Goal: Task Accomplishment & Management: Use online tool/utility

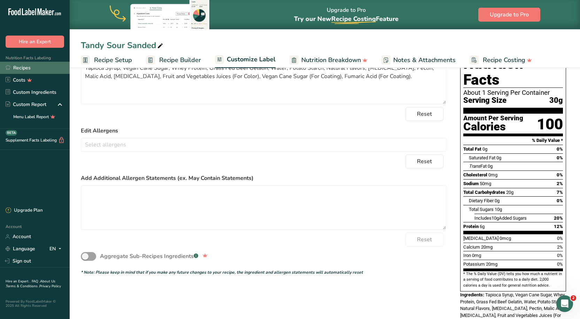
click at [24, 67] on link "Recipes" at bounding box center [35, 68] width 70 height 12
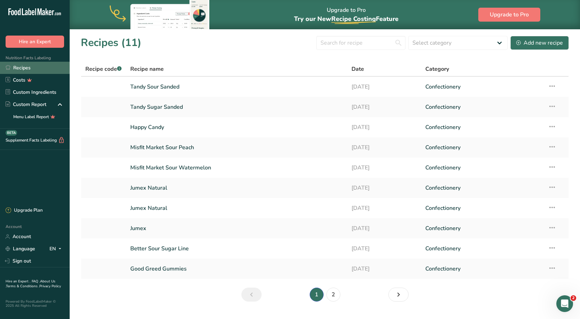
click at [33, 63] on link "Recipes" at bounding box center [35, 68] width 70 height 12
click at [543, 42] on div "Add new recipe" at bounding box center [539, 43] width 47 height 8
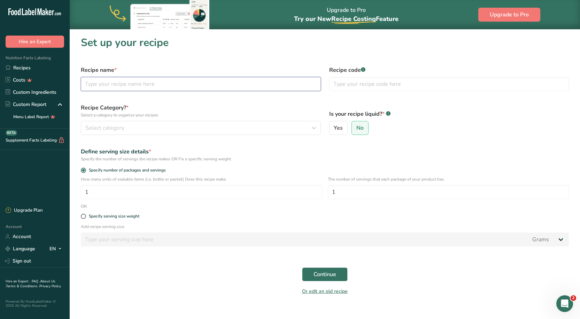
click at [136, 84] on input "text" at bounding box center [201, 84] width 240 height 14
type input "J"
type input "Lypid Protein"
click at [243, 71] on label "Recipe name *" at bounding box center [201, 70] width 240 height 8
click at [33, 65] on link "Recipes" at bounding box center [35, 68] width 70 height 12
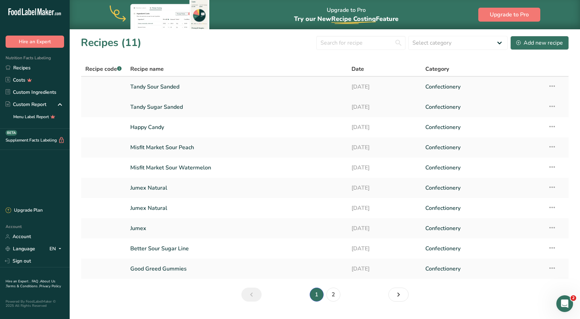
click at [165, 86] on link "Tandy Sour Sanded" at bounding box center [236, 86] width 213 height 15
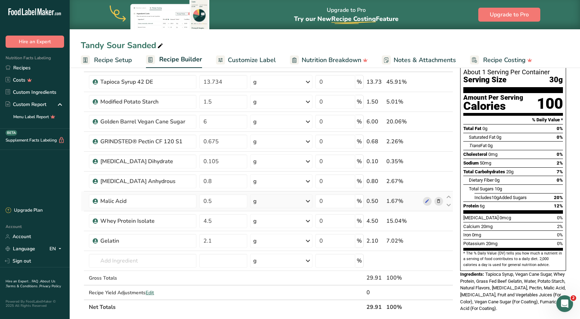
scroll to position [35, 0]
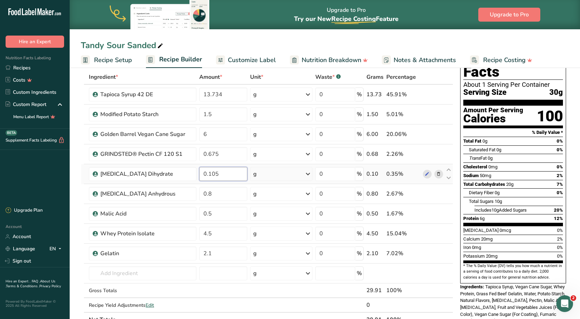
click at [230, 178] on input "0.105" at bounding box center [223, 174] width 48 height 14
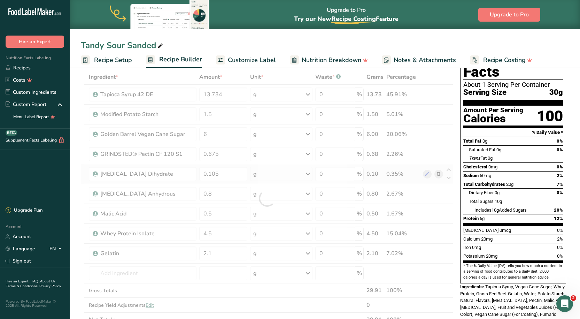
click at [218, 167] on div "Ingredient * Amount * Unit * Waste * .a-a{fill:#347362;}.b-a{fill:#fff;} Grams …" at bounding box center [267, 198] width 372 height 257
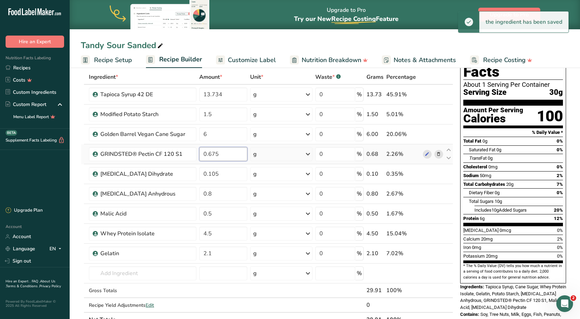
click at [221, 155] on input "0.675" at bounding box center [223, 154] width 48 height 14
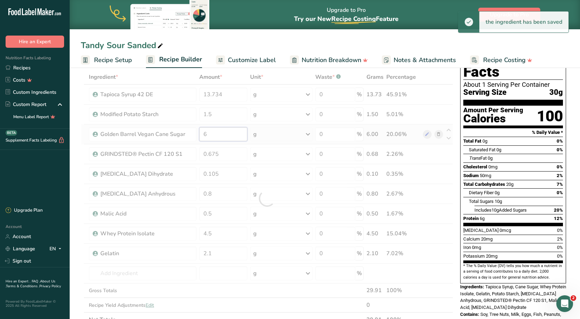
click at [211, 134] on div "Ingredient * Amount * Unit * Waste * .a-a{fill:#347362;}.b-a{fill:#fff;} Grams …" at bounding box center [267, 198] width 372 height 257
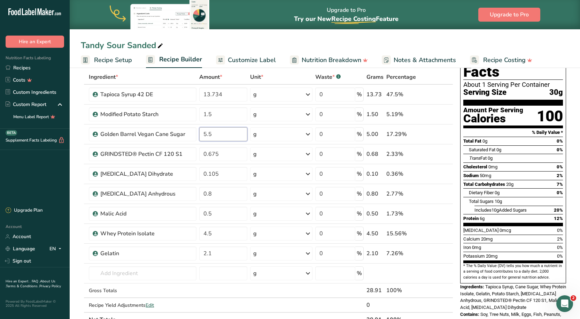
type input "5.5"
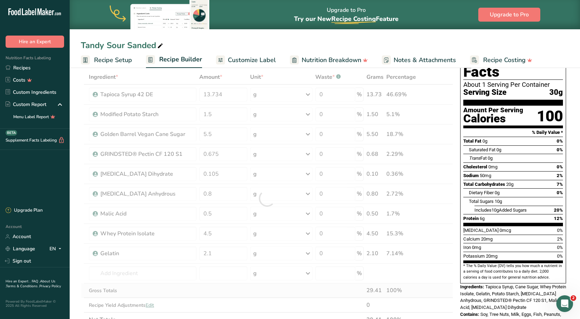
click at [234, 294] on div "Ingredient * Amount * Unit * Waste * .a-a{fill:#347362;}.b-a{fill:#fff;} Grams …" at bounding box center [267, 198] width 372 height 257
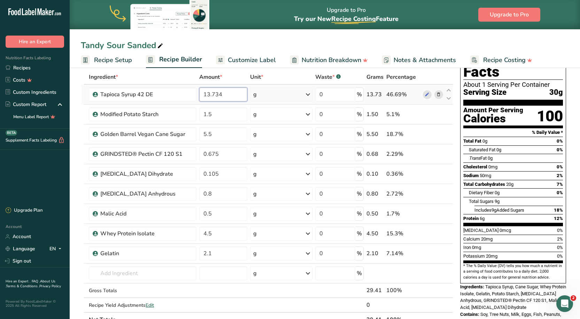
click at [208, 93] on input "13.734" at bounding box center [223, 94] width 48 height 14
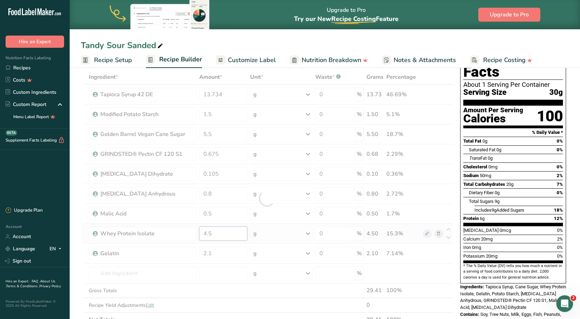
click at [218, 232] on div "Ingredient * Amount * Unit * Waste * .a-a{fill:#347362;}.b-a{fill:#fff;} Grams …" at bounding box center [267, 198] width 372 height 257
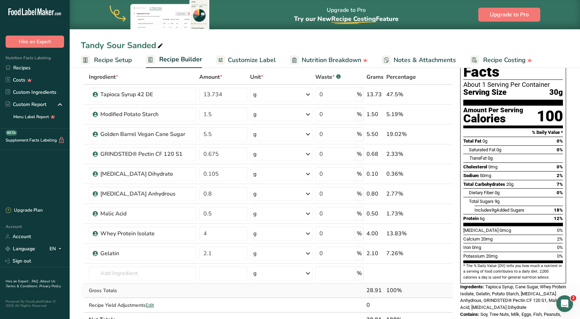
click at [231, 293] on div "Ingredient * Amount * Unit * Waste * .a-a{fill:#347362;}.b-a{fill:#fff;} Grams …" at bounding box center [267, 198] width 372 height 257
click at [212, 235] on input "4" at bounding box center [223, 233] width 48 height 14
type input "4.5"
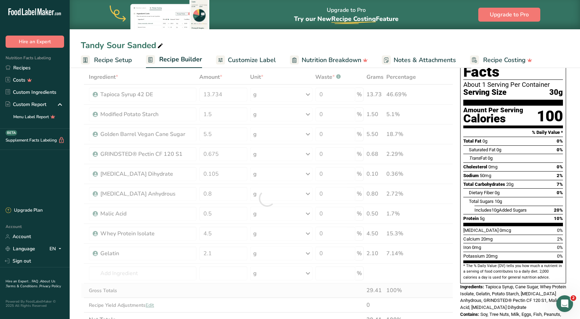
click at [205, 289] on div "Ingredient * Amount * Unit * Waste * .a-a{fill:#347362;}.b-a{fill:#fff;} Grams …" at bounding box center [267, 198] width 372 height 257
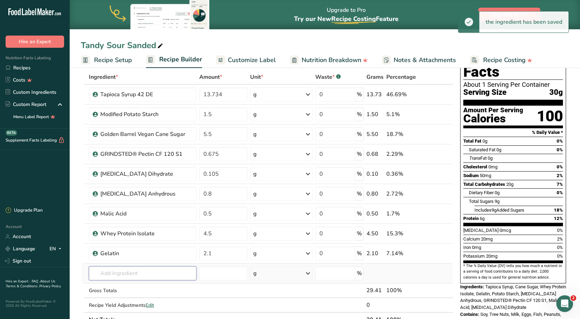
click at [155, 268] on input "text" at bounding box center [142, 273] width 107 height 14
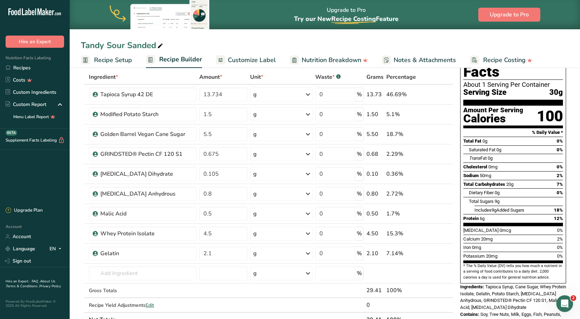
click at [261, 57] on span "Customize Label" at bounding box center [252, 59] width 48 height 9
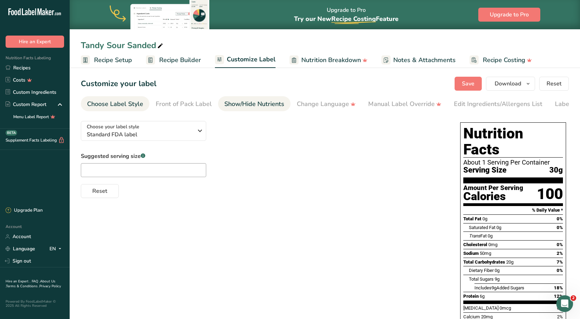
click at [269, 98] on link "Show/Hide Nutrients" at bounding box center [254, 104] width 60 height 16
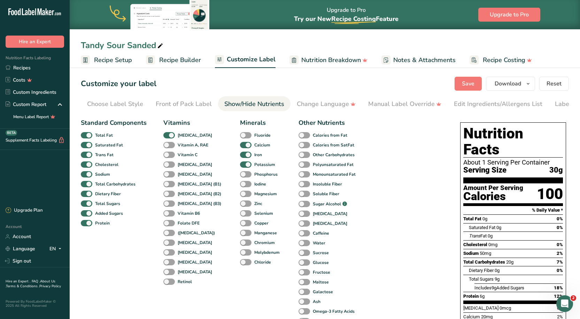
scroll to position [0, 35]
click at [275, 98] on link "Change Language" at bounding box center [291, 104] width 59 height 16
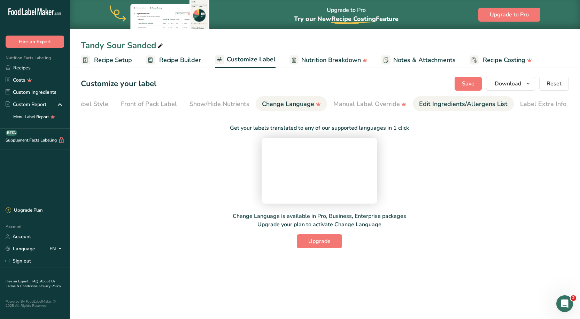
click at [422, 98] on link "Edit Ingredients/Allergens List" at bounding box center [463, 104] width 88 height 16
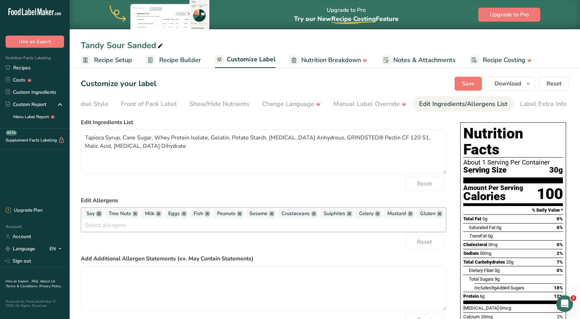
click at [101, 214] on link at bounding box center [99, 214] width 6 height 6
click at [101, 214] on span "Tree Nuts" at bounding box center [97, 214] width 22 height 8
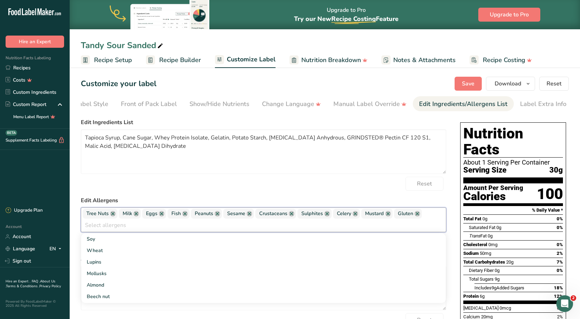
click at [101, 214] on span "Tree Nuts" at bounding box center [97, 214] width 22 height 8
click at [113, 216] on link at bounding box center [113, 214] width 6 height 6
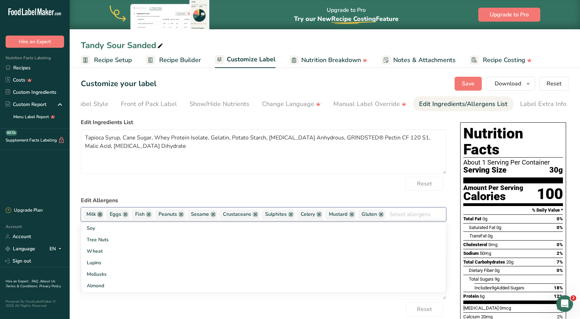
click at [98, 214] on link at bounding box center [100, 214] width 6 height 6
click at [101, 217] on link at bounding box center [102, 214] width 6 height 6
click at [101, 217] on link at bounding box center [100, 214] width 6 height 6
click at [107, 217] on link at bounding box center [109, 214] width 6 height 6
click at [109, 215] on link at bounding box center [109, 214] width 6 height 6
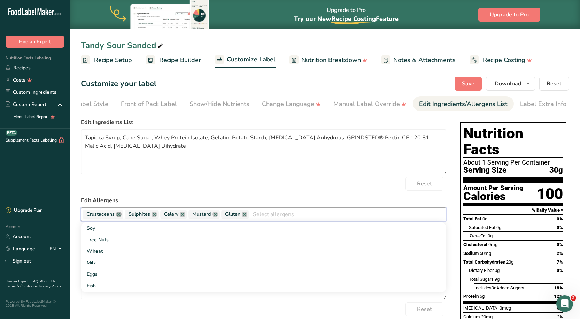
click at [118, 216] on link at bounding box center [119, 214] width 6 height 6
click at [111, 216] on link at bounding box center [112, 214] width 6 height 6
click at [105, 216] on link at bounding box center [105, 214] width 6 height 6
click at [105, 216] on span "Mustard" at bounding box center [95, 214] width 19 height 8
click at [110, 216] on link at bounding box center [110, 214] width 6 height 6
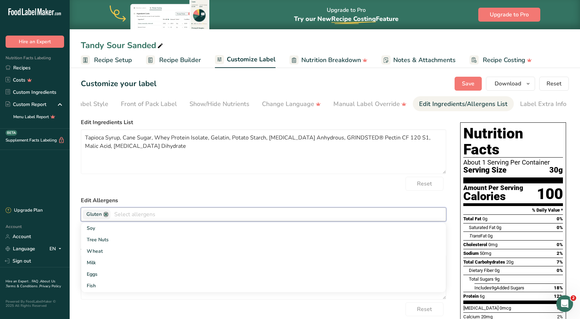
click at [106, 215] on link at bounding box center [106, 214] width 6 height 6
drag, startPoint x: 193, startPoint y: 148, endPoint x: 84, endPoint y: 136, distance: 110.4
click at [83, 136] on textarea "Tapioca Syrup, Cane Sugar, Whey Protein Isolate, Gelatin, Potato Starch, [MEDIC…" at bounding box center [263, 151] width 365 height 45
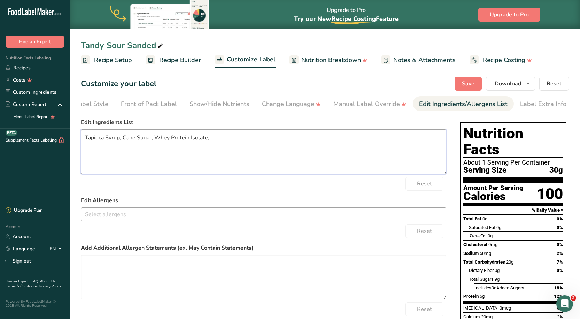
drag, startPoint x: 211, startPoint y: 141, endPoint x: 6, endPoint y: 140, distance: 204.8
click at [34, 141] on div ".a-20{fill:#fff;} Hire an Expert Nutrition Facts Labeling Recipes Costs Custom …" at bounding box center [290, 213] width 580 height 427
paste textarea "Vegan Cane Sugar, Whey Protein, Grass Fed Beef Gelatin, Water, Potato Starch, N…"
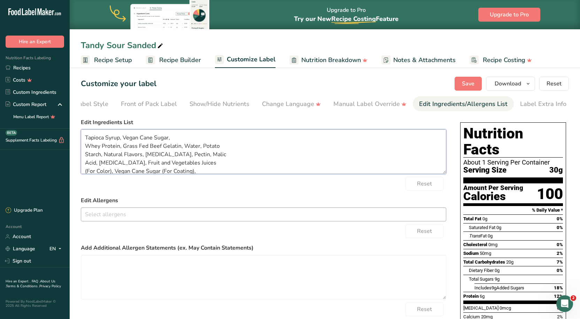
scroll to position [10, 0]
click at [222, 165] on textarea "Tapioca Syrup, Vegan Cane Sugar, Whey Protein, Grass Fed Beef Gelatin, Water, P…" at bounding box center [263, 151] width 365 height 45
click at [173, 138] on textarea "Tapioca Syrup, Vegan Cane Sugar, Whey Protein, Grass Fed Beef Gelatin, Water, P…" at bounding box center [263, 151] width 365 height 45
click at [140, 140] on textarea "Tapioca Syrup, Vegan Cane Sugar, Whey Protein, Grass Fed Beef Gelatin, Water, P…" at bounding box center [263, 151] width 365 height 45
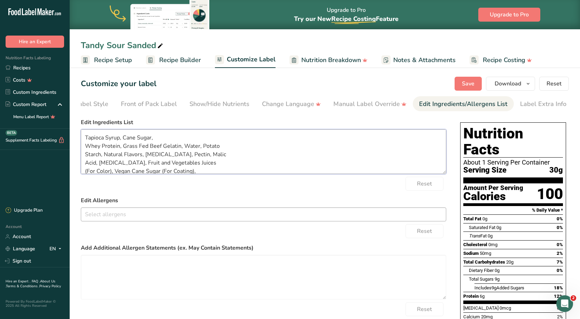
click at [235, 147] on textarea "Tapioca Syrup, Cane Sugar, Whey Protein, Grass Fed Beef Gelatin, Water, Potato …" at bounding box center [263, 151] width 365 height 45
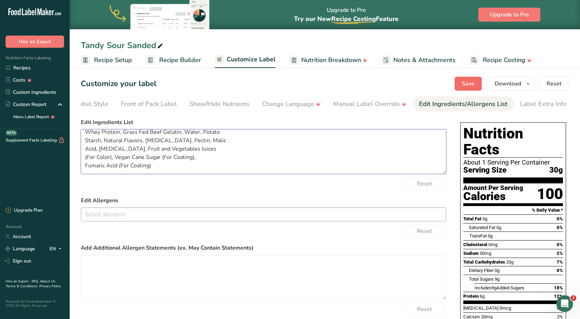
type textarea "Tapioca Syrup, Cane Sugar, Whey Protein, Grass Fed Beef Gelatin, Water, Potato …"
click at [471, 84] on span "Save" at bounding box center [468, 83] width 13 height 8
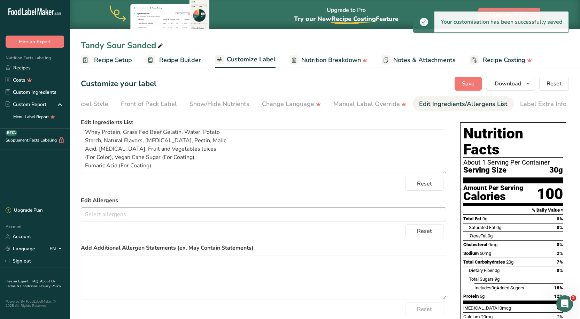
click at [518, 91] on section "Customize your label Save Download Choose what to show on your downloaded label…" at bounding box center [325, 242] width 510 height 355
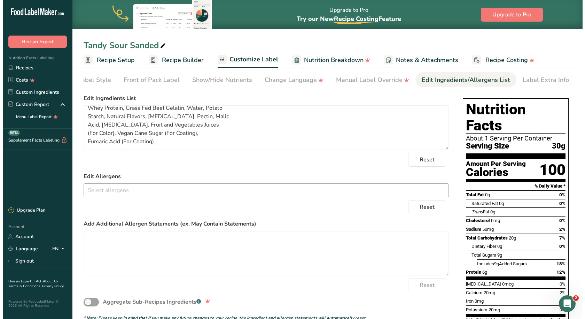
scroll to position [0, 0]
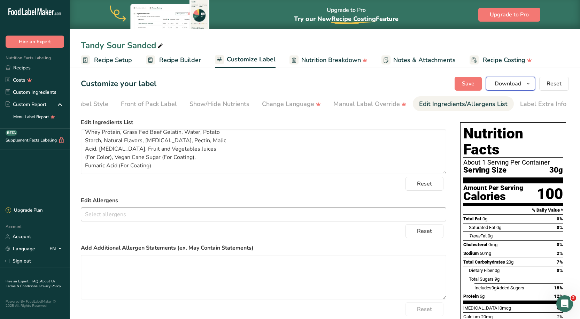
click at [519, 81] on span "Download" at bounding box center [508, 83] width 26 height 8
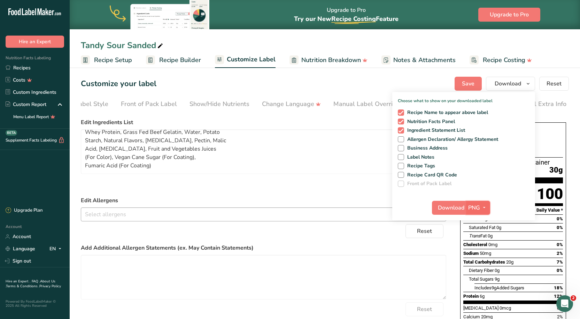
click at [482, 209] on icon "button" at bounding box center [484, 207] width 6 height 9
click at [480, 256] on link "PDF" at bounding box center [479, 255] width 22 height 11
click at [479, 207] on span "PDF" at bounding box center [474, 207] width 11 height 8
click at [482, 254] on link "PDF" at bounding box center [478, 255] width 22 height 11
click at [459, 207] on span "Download" at bounding box center [451, 207] width 26 height 8
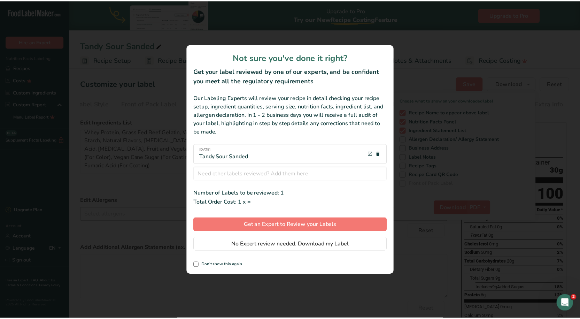
scroll to position [0, 30]
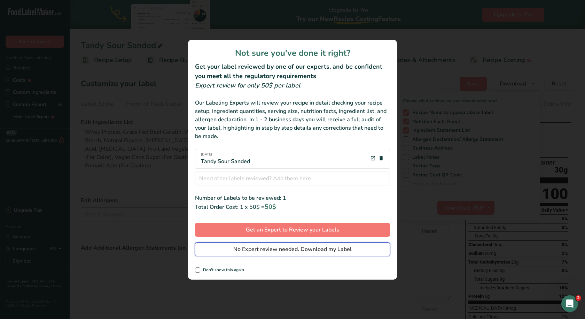
click at [260, 249] on span "No Expert review needed. Download my Label" at bounding box center [292, 249] width 118 height 8
